Goal: Feedback & Contribution: Leave review/rating

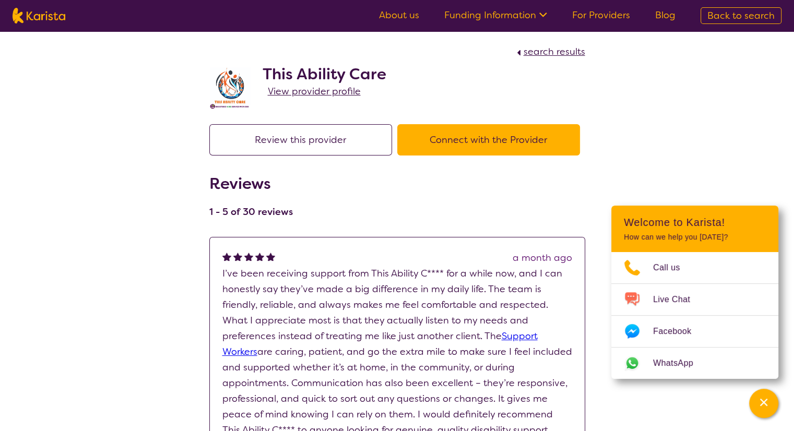
click at [331, 132] on button "Review this provider" at bounding box center [300, 139] width 183 height 31
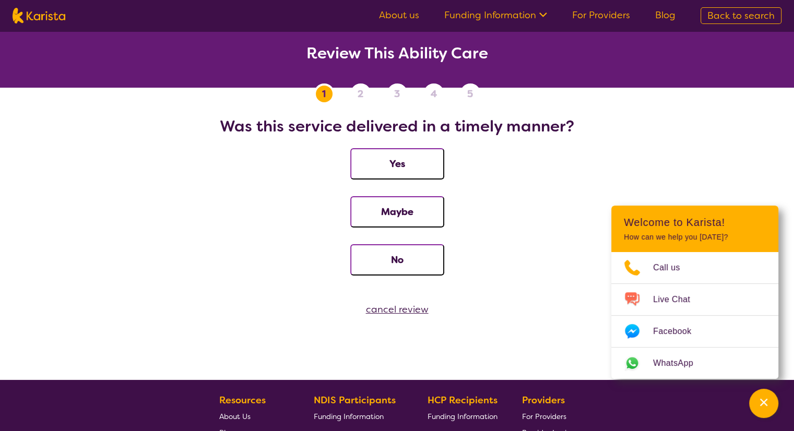
click at [384, 160] on button "Yes" at bounding box center [397, 163] width 94 height 31
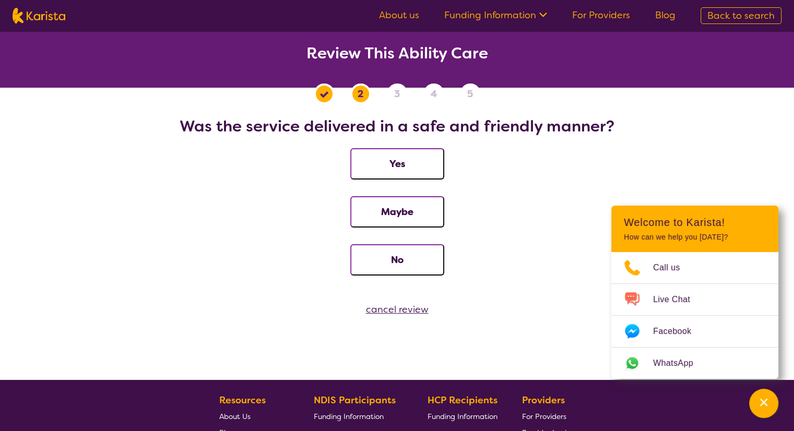
click at [384, 160] on button "Yes" at bounding box center [397, 163] width 94 height 31
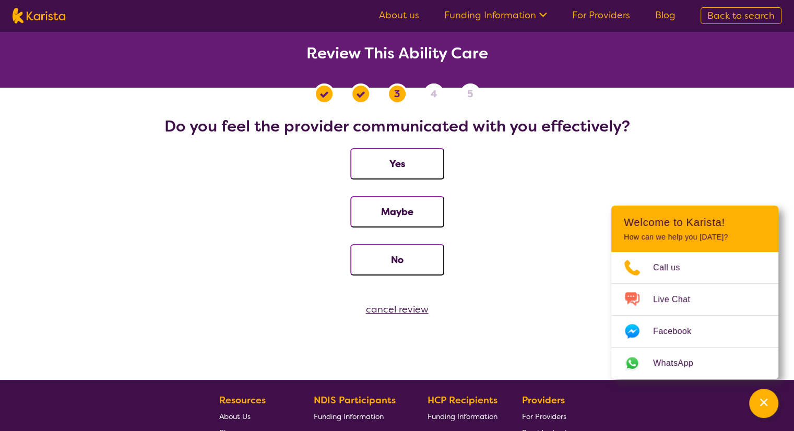
click at [384, 160] on button "Yes" at bounding box center [397, 163] width 94 height 31
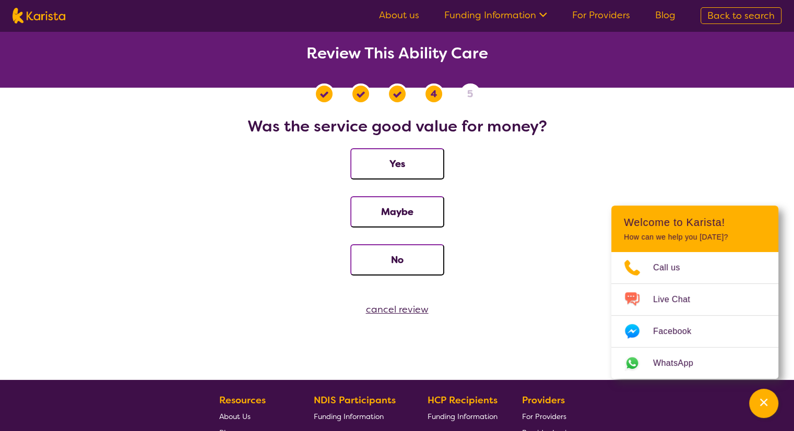
click at [384, 160] on button "Yes" at bounding box center [397, 163] width 94 height 31
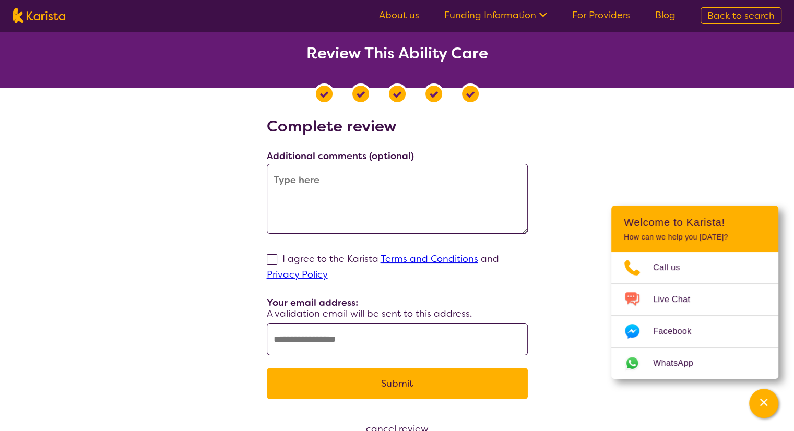
click at [370, 199] on textarea at bounding box center [397, 199] width 261 height 70
paste textarea "I’ve been getting support from This Ability Care for around 7–8 months now, and…"
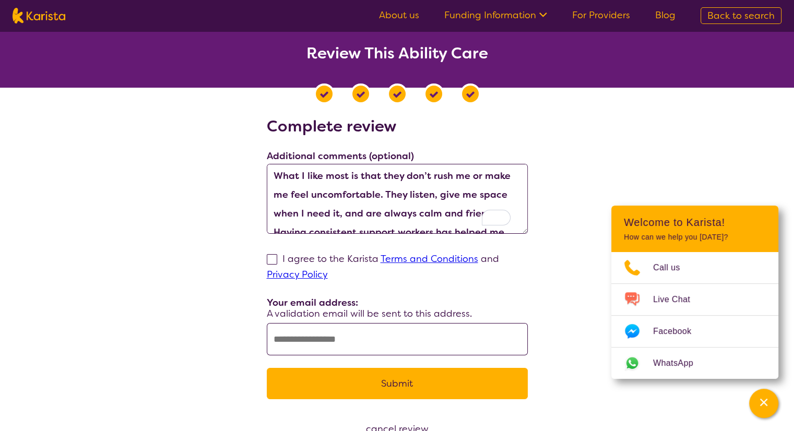
scroll to position [155, 0]
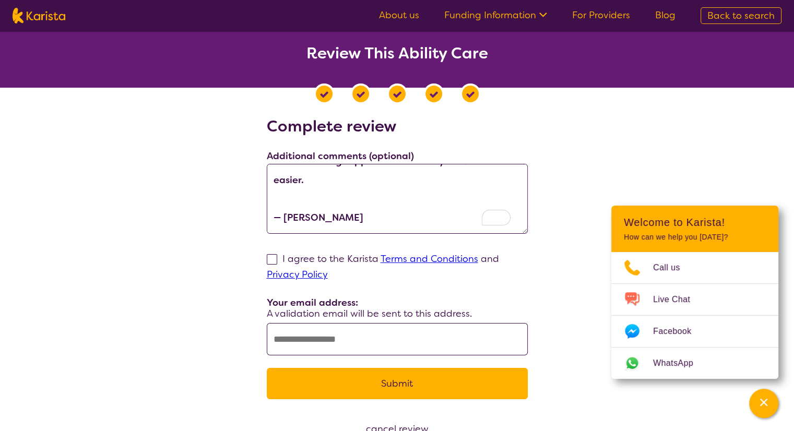
type textarea "I’ve been getting support from This Ability Care for around 7–8 months now, and…"
click at [276, 257] on span at bounding box center [272, 259] width 10 height 10
click at [328, 271] on input "I agree to the Karista Terms and Conditions and Privacy Policy" at bounding box center [331, 274] width 7 height 7
checkbox input "true"
click at [322, 343] on input "text" at bounding box center [397, 339] width 261 height 32
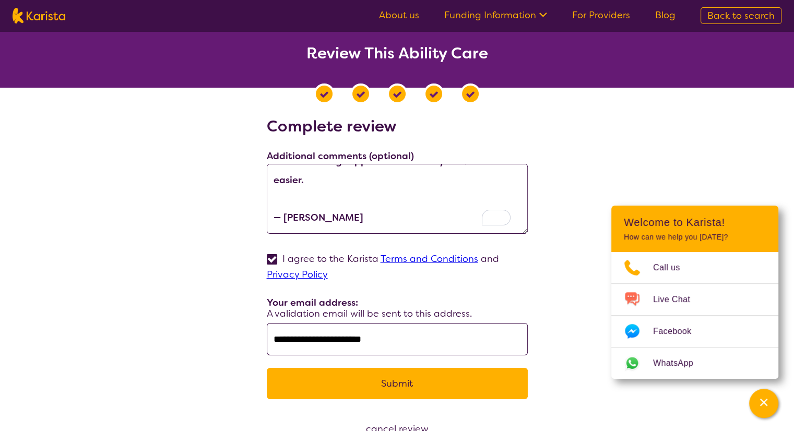
click at [317, 340] on input "**********" at bounding box center [397, 339] width 261 height 32
click at [332, 343] on input "**********" at bounding box center [397, 339] width 261 height 32
type input "**********"
click at [351, 388] on button "Submit" at bounding box center [397, 383] width 261 height 31
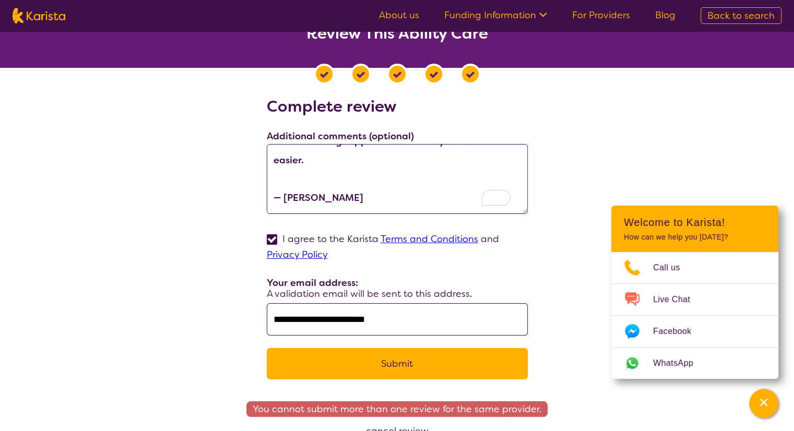
click at [282, 319] on input "**********" at bounding box center [397, 319] width 261 height 32
type input "**********"
click at [320, 364] on button "Submit" at bounding box center [397, 363] width 261 height 31
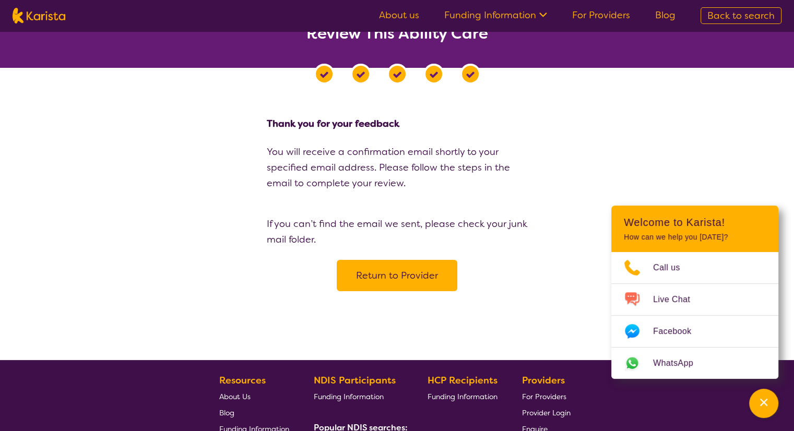
click at [404, 266] on button "Return to Provider" at bounding box center [397, 275] width 121 height 31
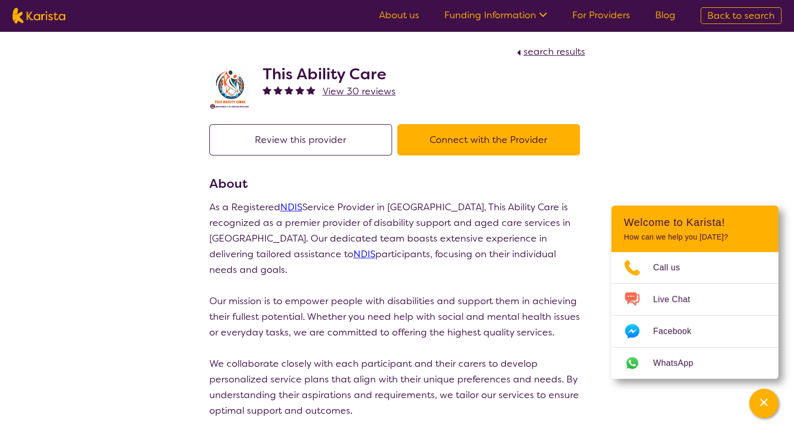
click at [361, 96] on span "View 30 reviews" at bounding box center [359, 91] width 73 height 13
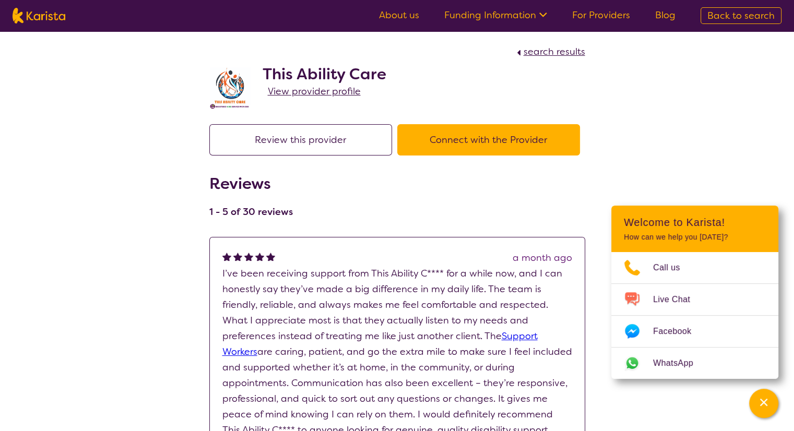
click at [38, 16] on img at bounding box center [39, 16] width 53 height 16
select select "Support worker"
select select "AD"
select select "NDIS"
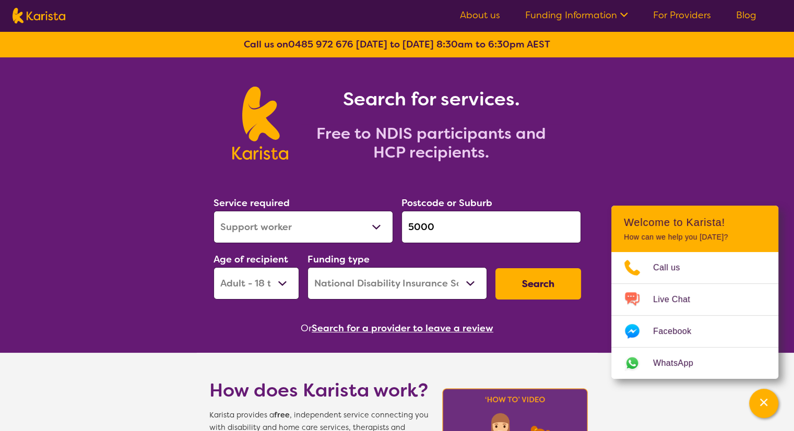
click at [525, 289] on button "Search" at bounding box center [539, 283] width 86 height 31
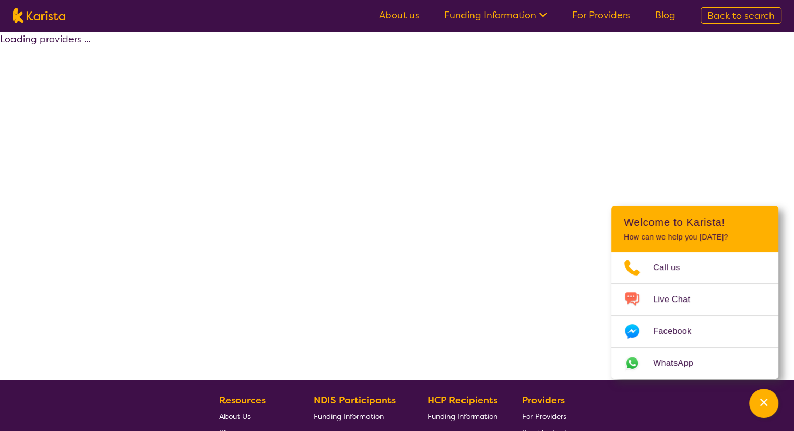
select select "by_score"
